Goal: Task Accomplishment & Management: Manage account settings

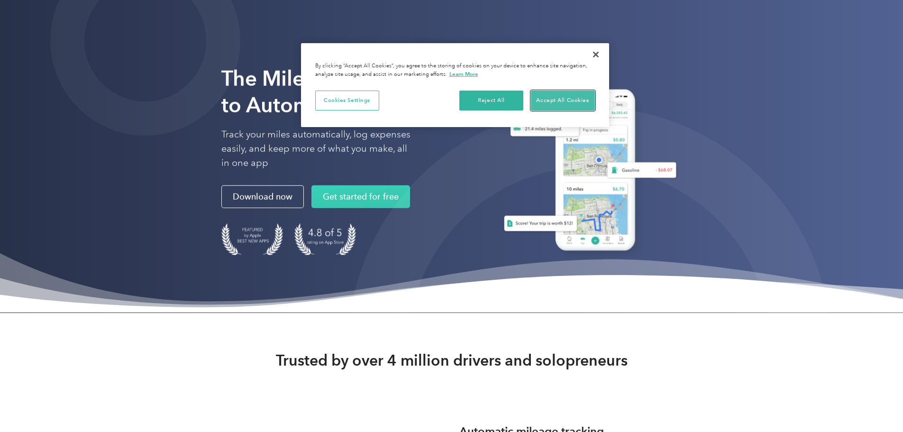
click at [559, 96] on button "Accept All Cookies" at bounding box center [563, 101] width 64 height 20
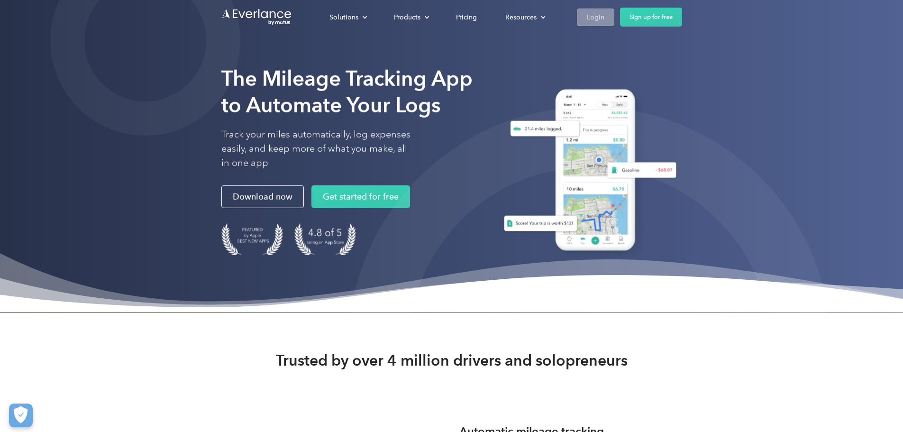
click at [604, 14] on div "Login" at bounding box center [596, 17] width 18 height 12
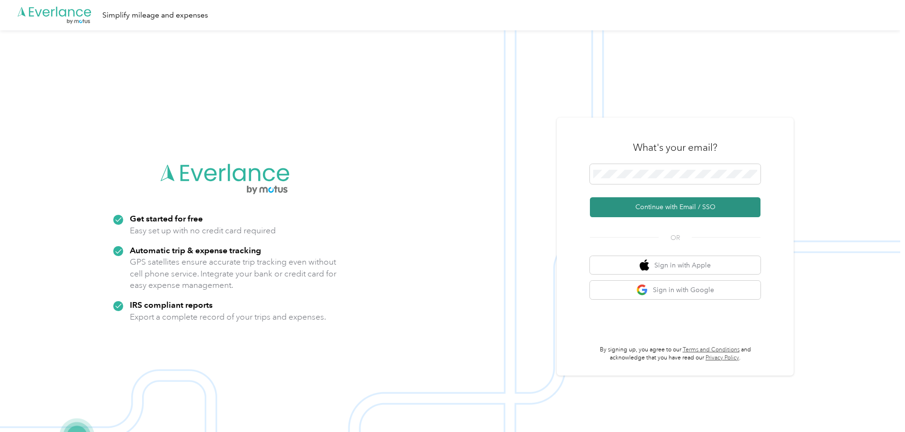
click at [670, 208] on button "Continue with Email / SSO" at bounding box center [675, 207] width 171 height 20
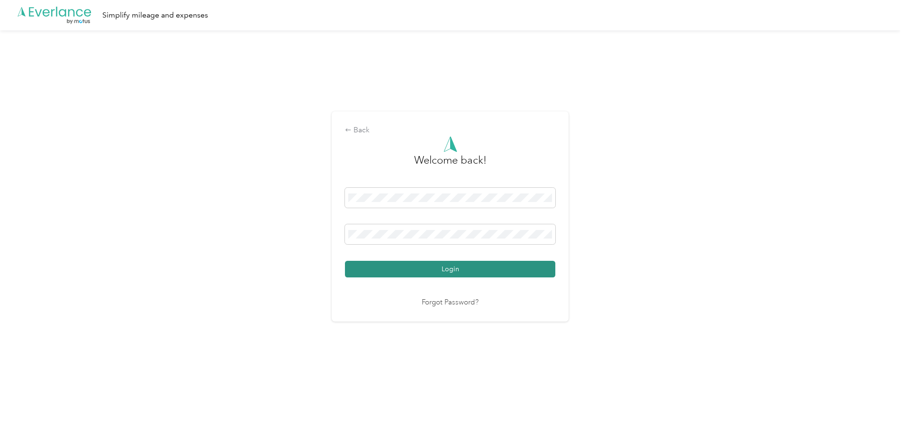
click at [445, 268] on button "Login" at bounding box center [450, 269] width 210 height 17
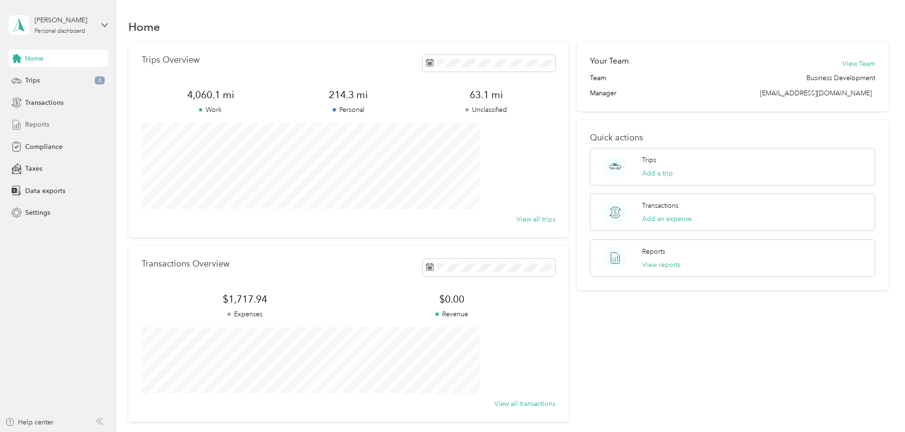
click at [55, 122] on div "Reports" at bounding box center [59, 124] width 100 height 17
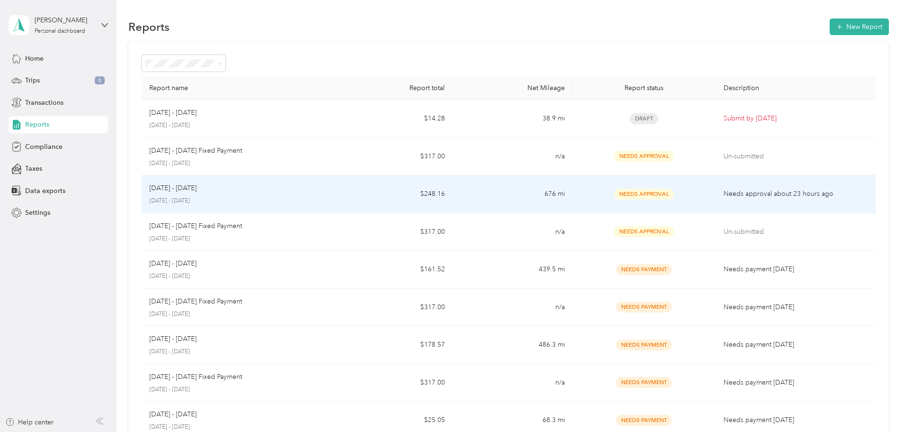
click at [366, 188] on td "$248.16" at bounding box center [392, 194] width 119 height 38
